Goal: Task Accomplishment & Management: Manage account settings

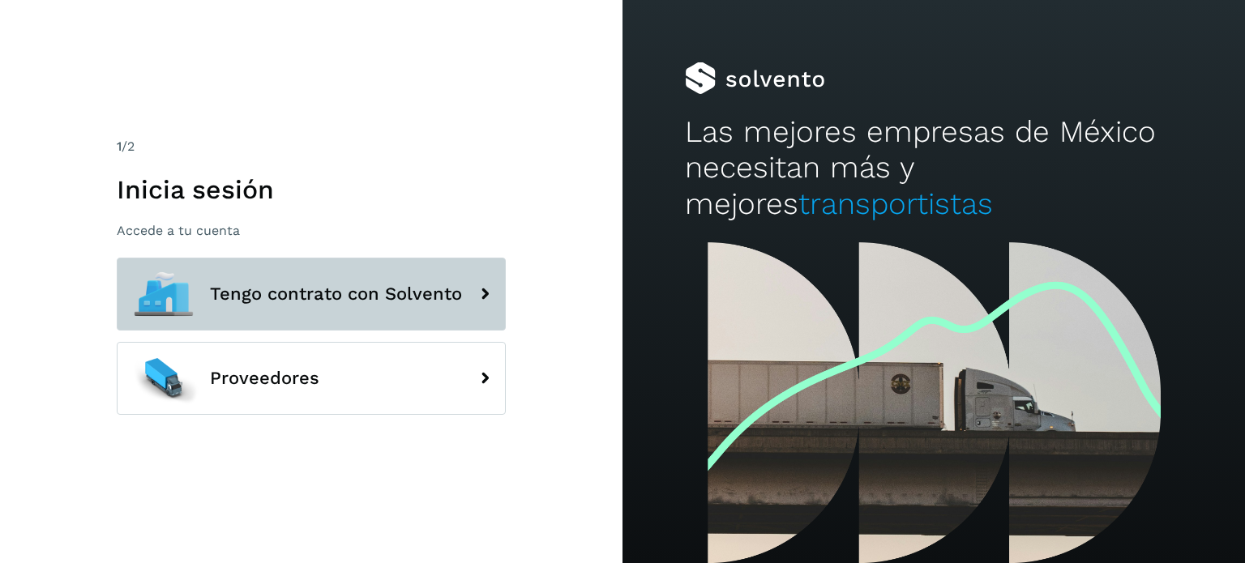
click at [293, 301] on span "Tengo contrato con Solvento" at bounding box center [336, 294] width 252 height 19
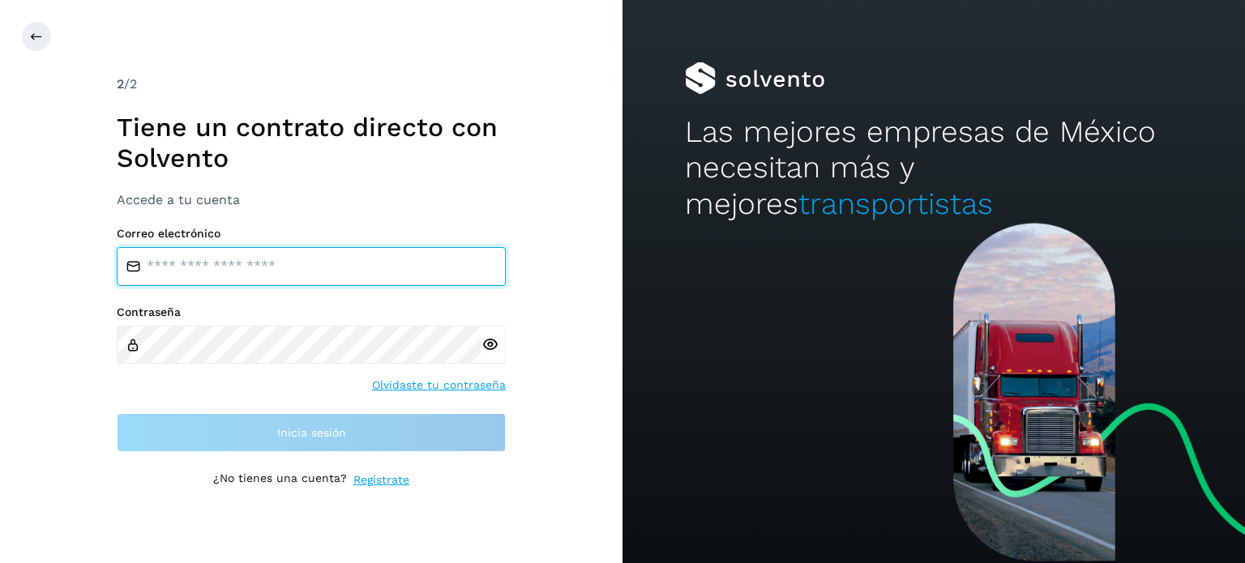
type input "**********"
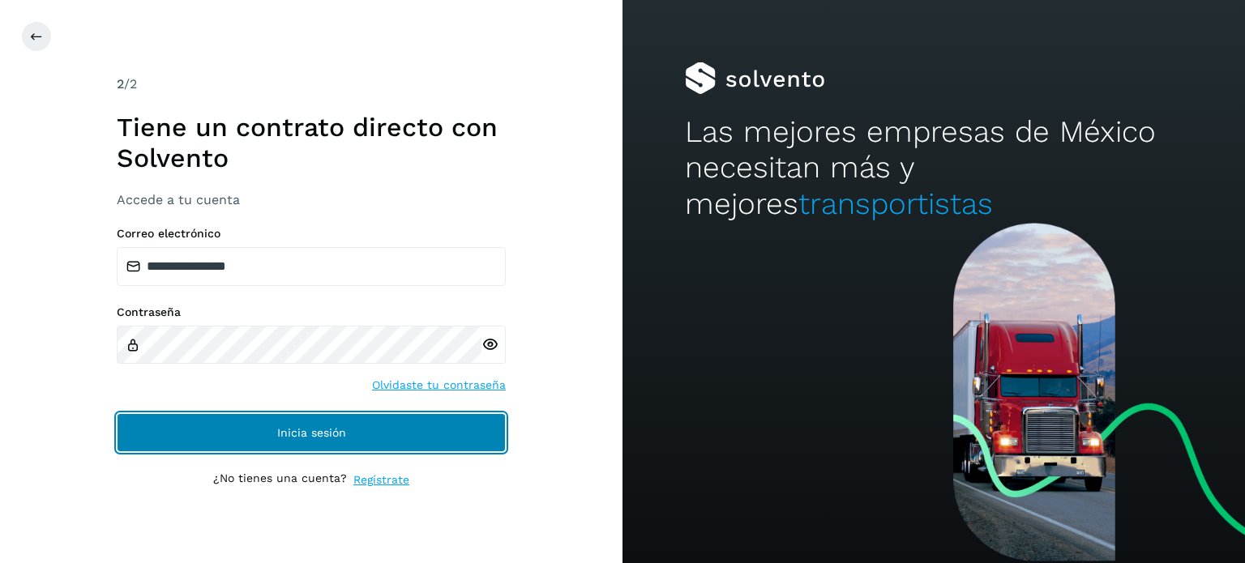
click at [293, 438] on span "Inicia sesión" at bounding box center [311, 432] width 69 height 11
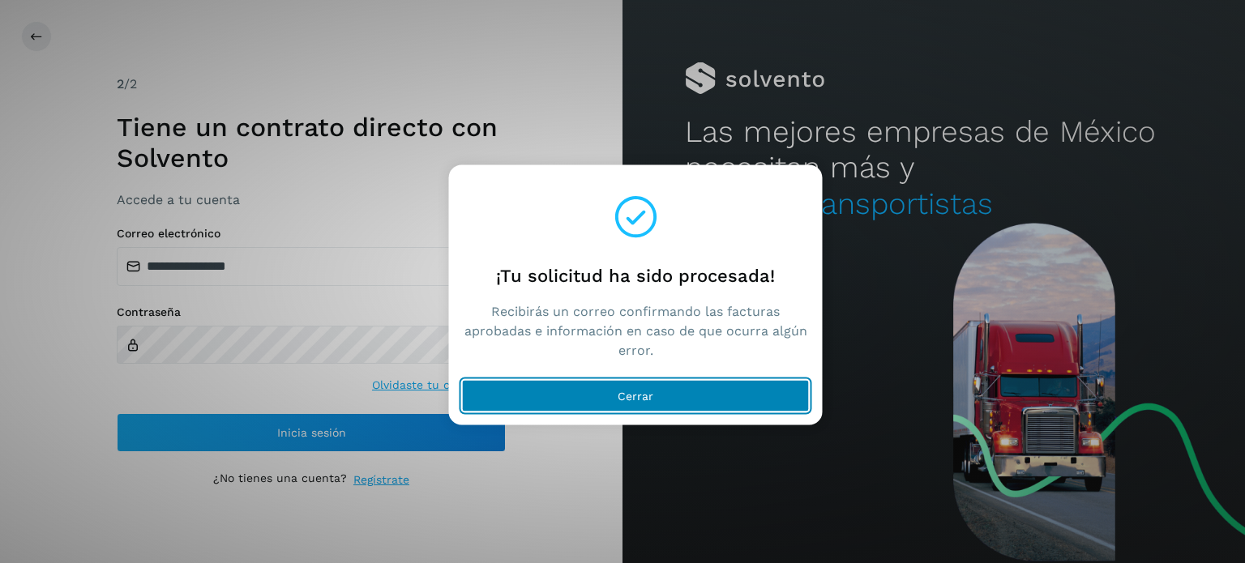
click at [596, 383] on button "Cerrar" at bounding box center [636, 395] width 348 height 32
